Goal: Task Accomplishment & Management: Manage account settings

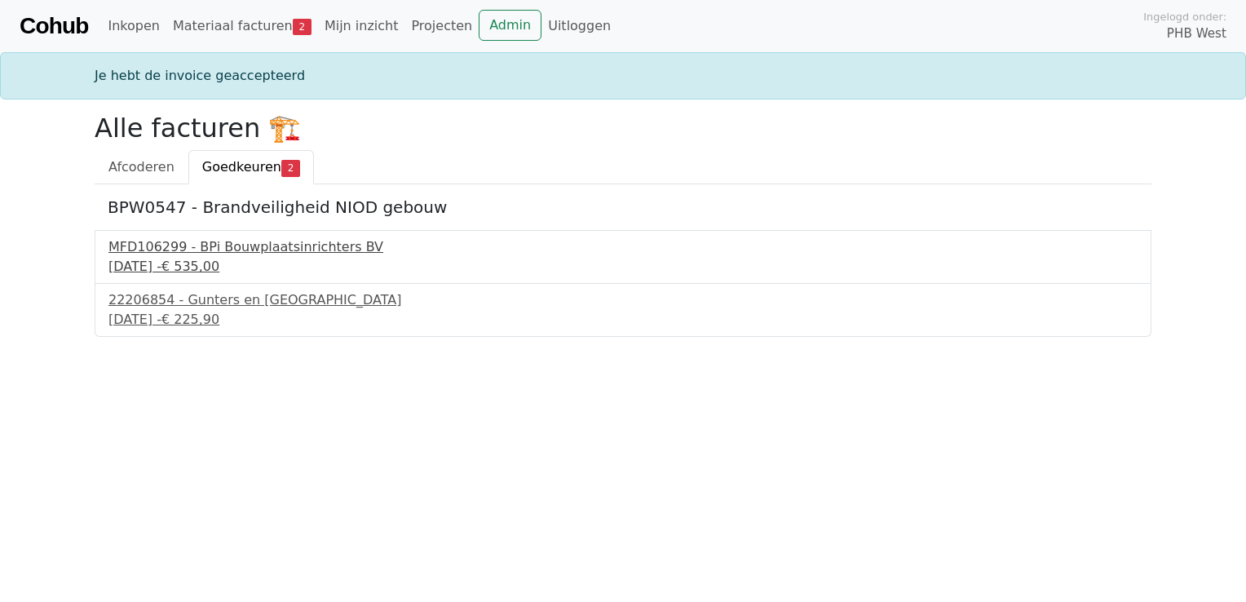
click at [258, 248] on div "MFD106299 - BPi Bouwplaatsinrichters BV" at bounding box center [622, 247] width 1029 height 20
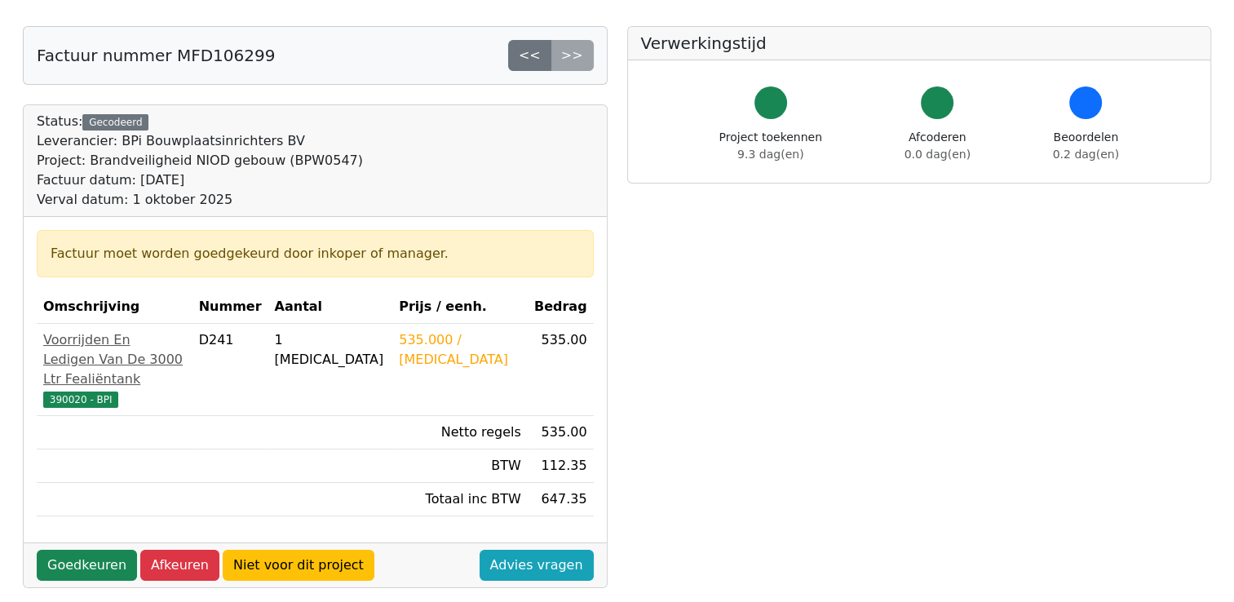
scroll to position [163, 0]
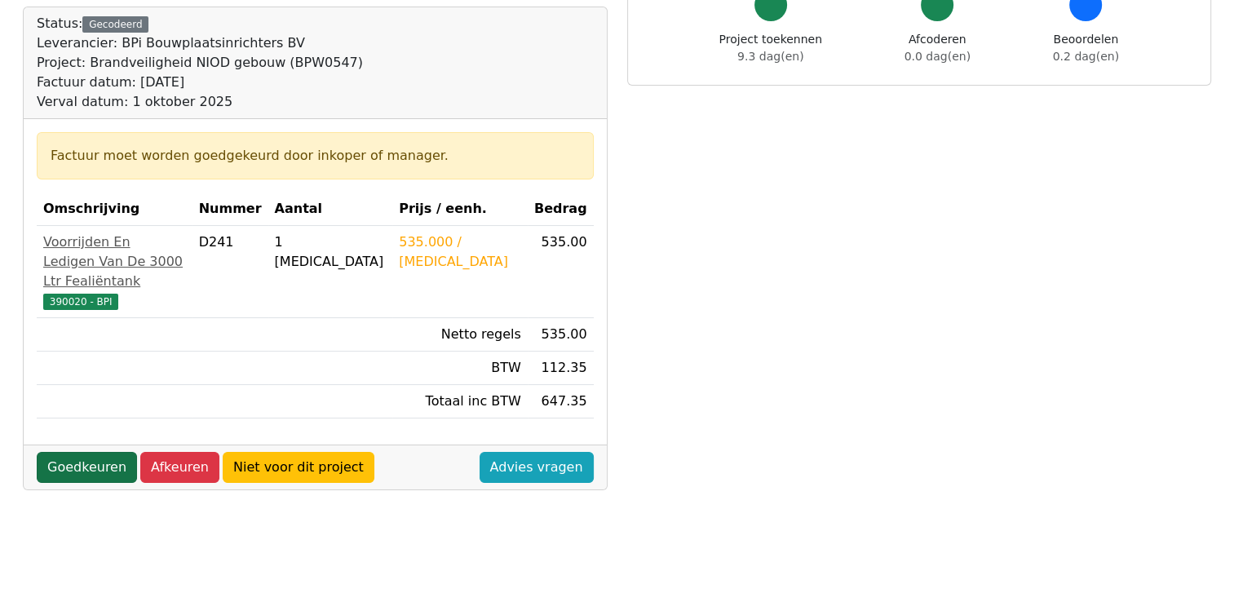
click at [91, 468] on link "Goedkeuren" at bounding box center [87, 467] width 100 height 31
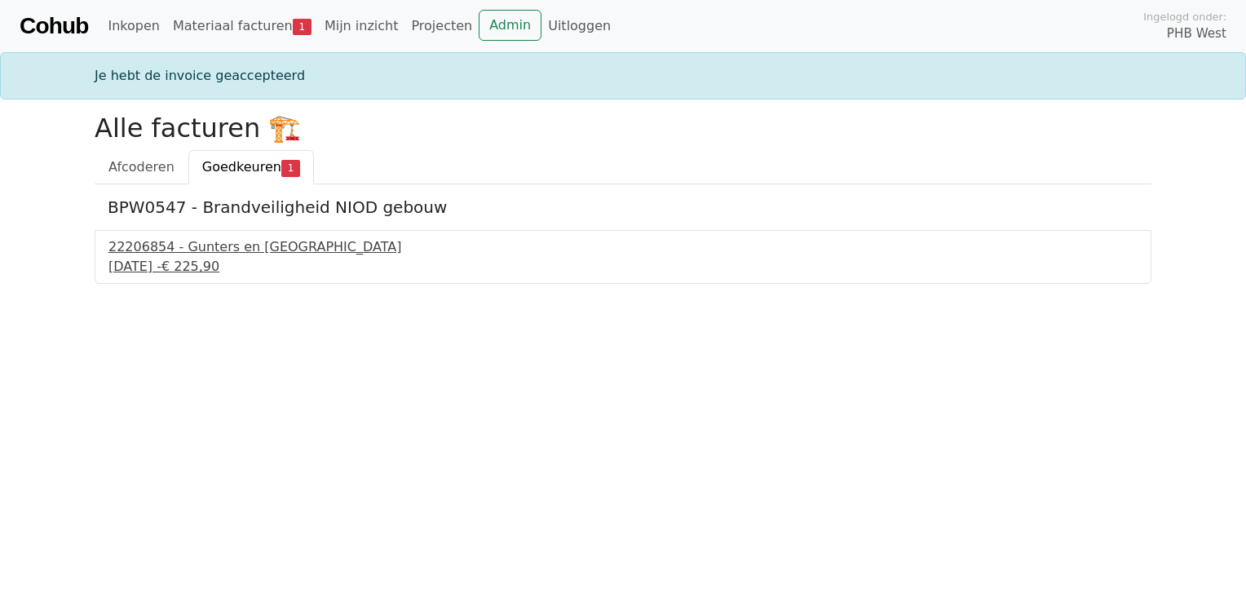
click at [204, 255] on div "22206854 - Gunters en Meuser" at bounding box center [622, 247] width 1029 height 20
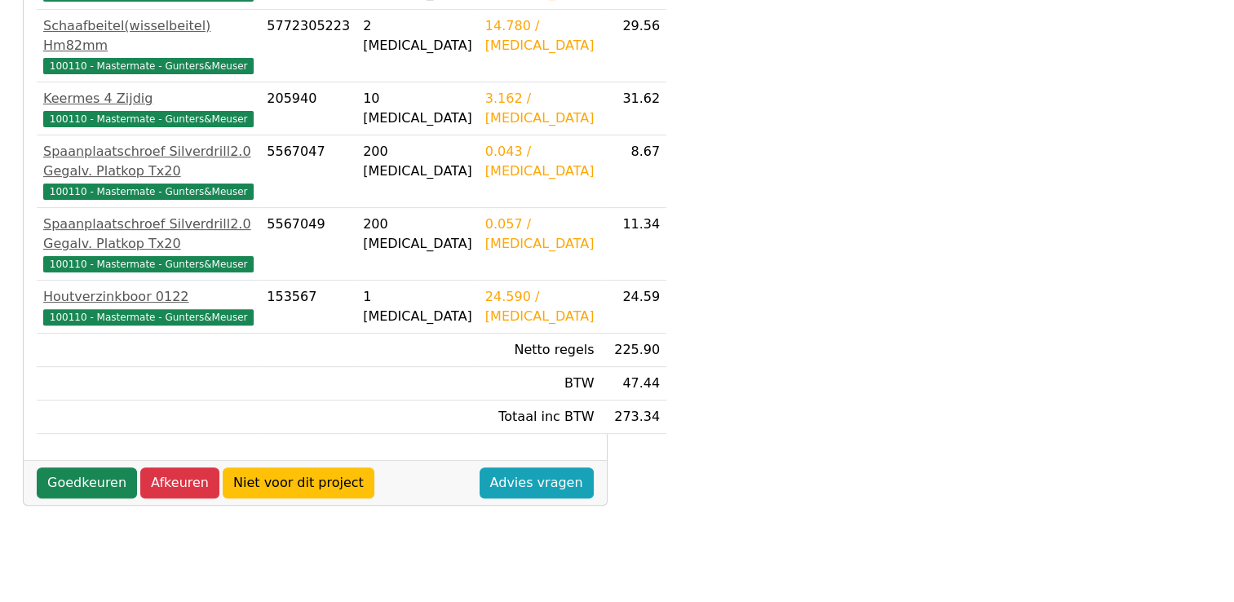
scroll to position [489, 0]
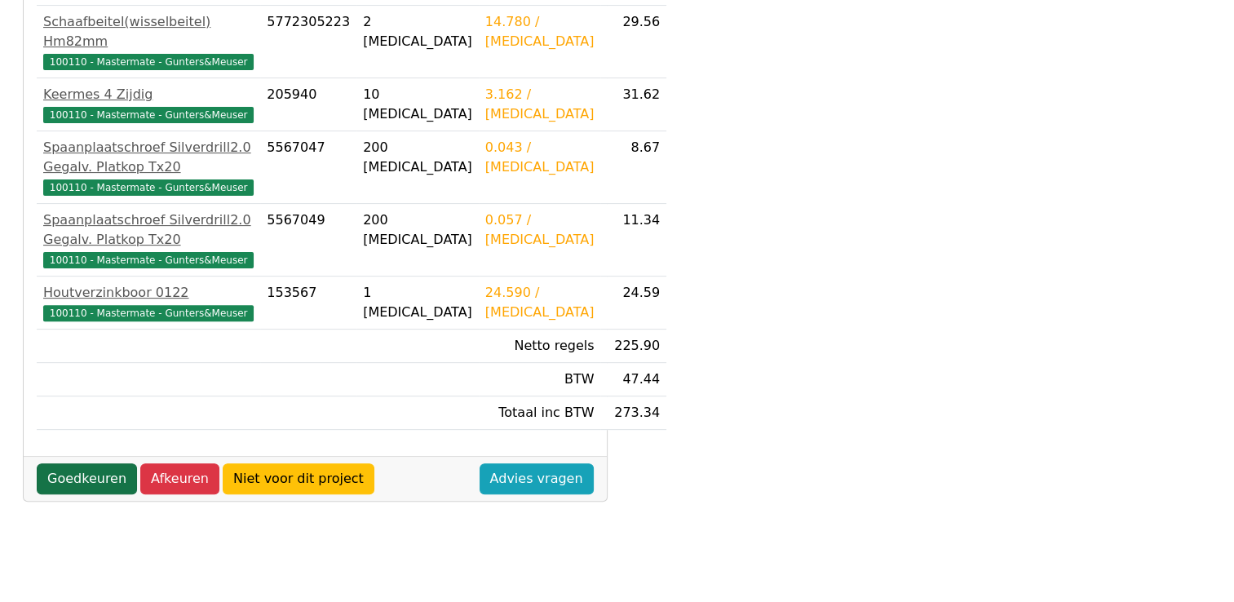
click at [80, 494] on link "Goedkeuren" at bounding box center [87, 478] width 100 height 31
